Goal: Information Seeking & Learning: Learn about a topic

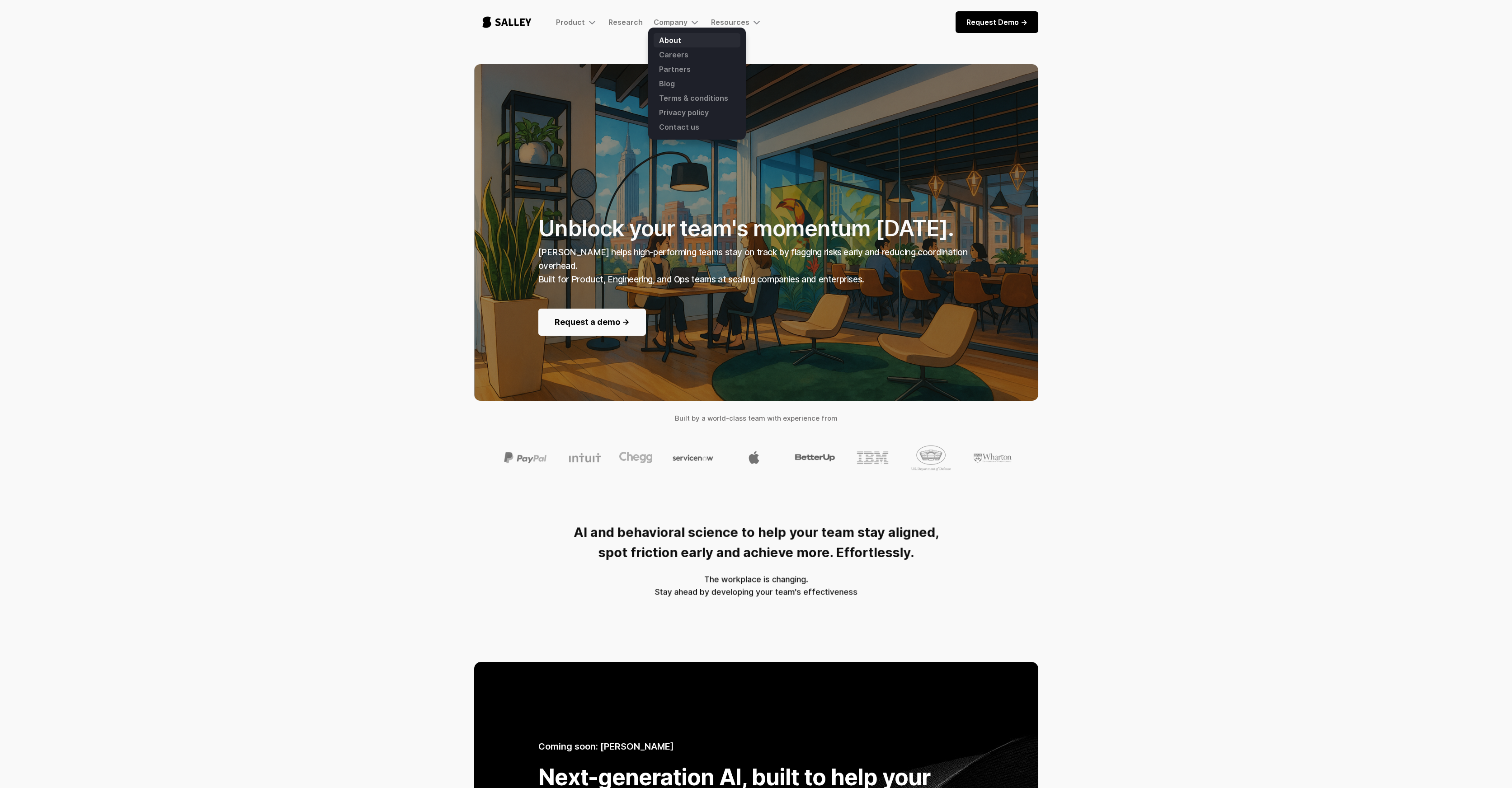
click at [671, 40] on link "About" at bounding box center [697, 40] width 87 height 14
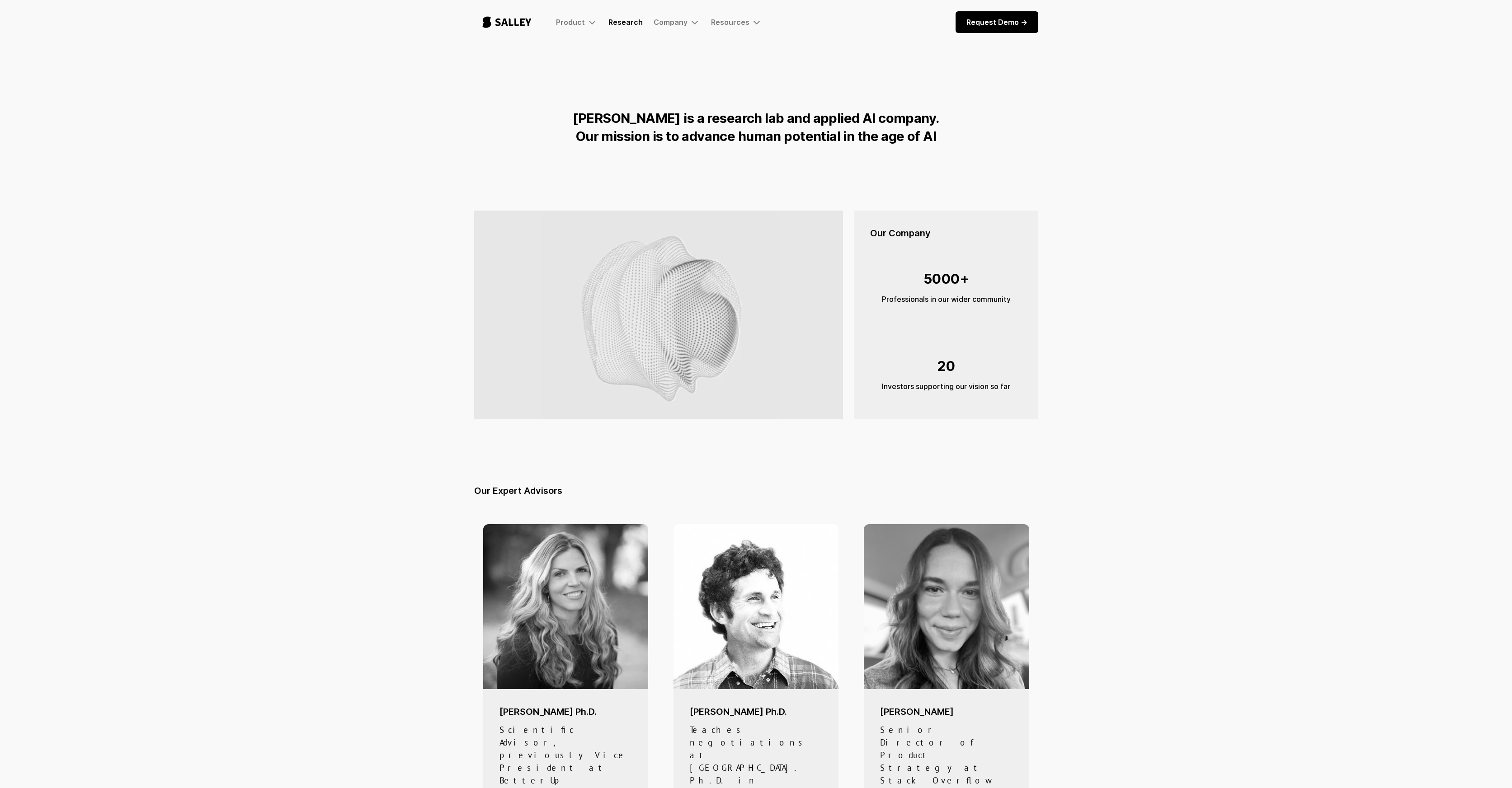
click at [613, 23] on link "Research" at bounding box center [626, 21] width 35 height 9
